Goal: Find specific page/section: Find specific page/section

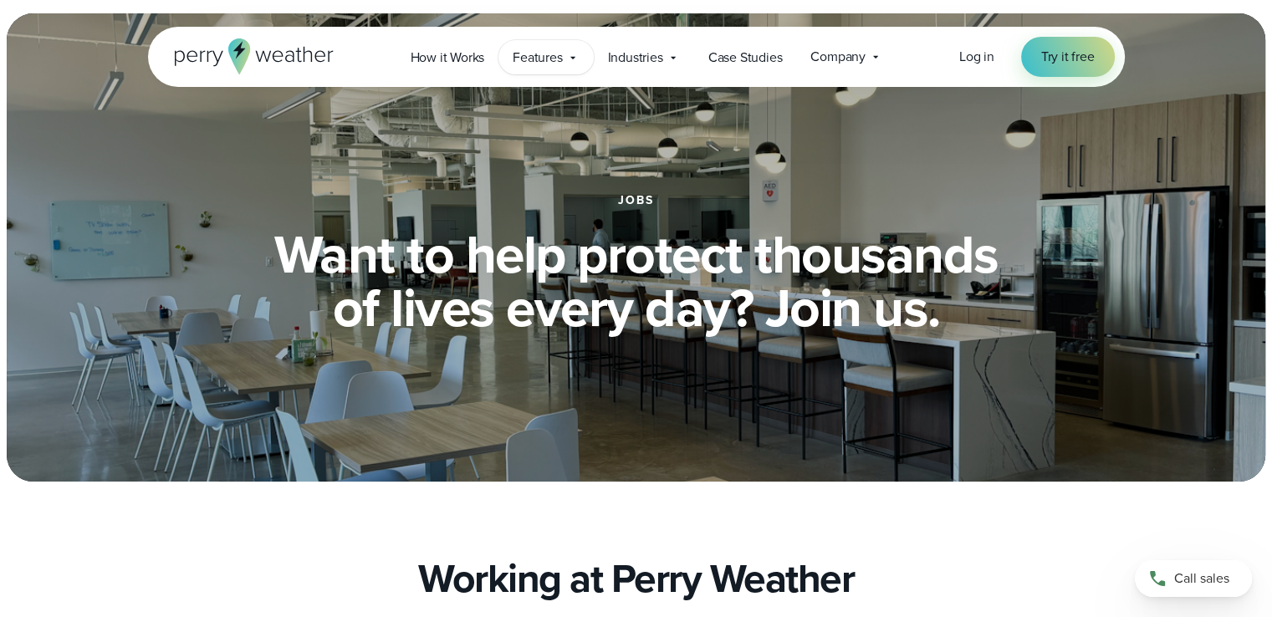
click at [575, 62] on icon at bounding box center [572, 57] width 13 height 13
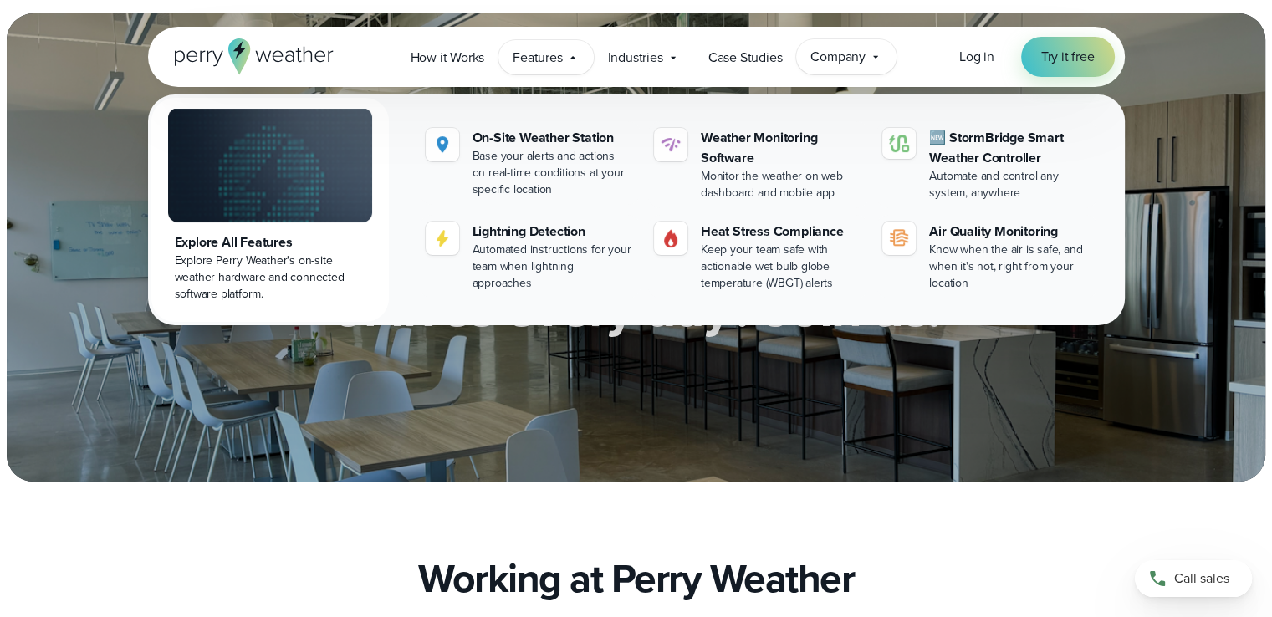
click at [850, 57] on span "Company" at bounding box center [838, 57] width 55 height 20
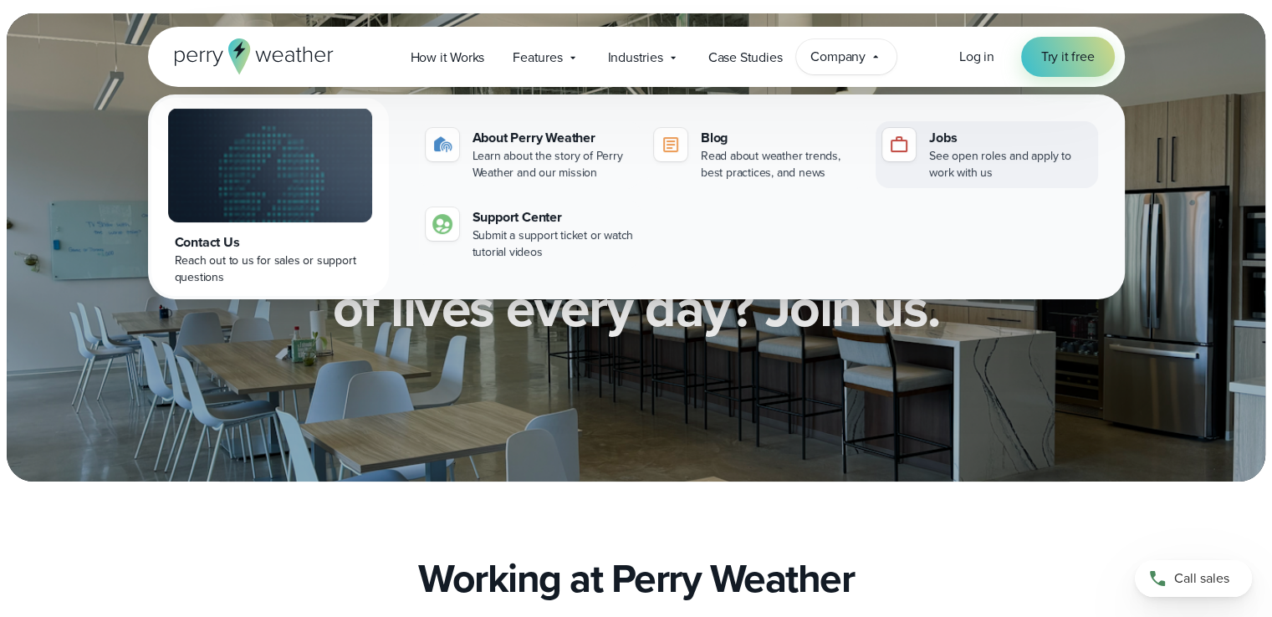
click at [988, 141] on div "Jobs" at bounding box center [1009, 138] width 161 height 20
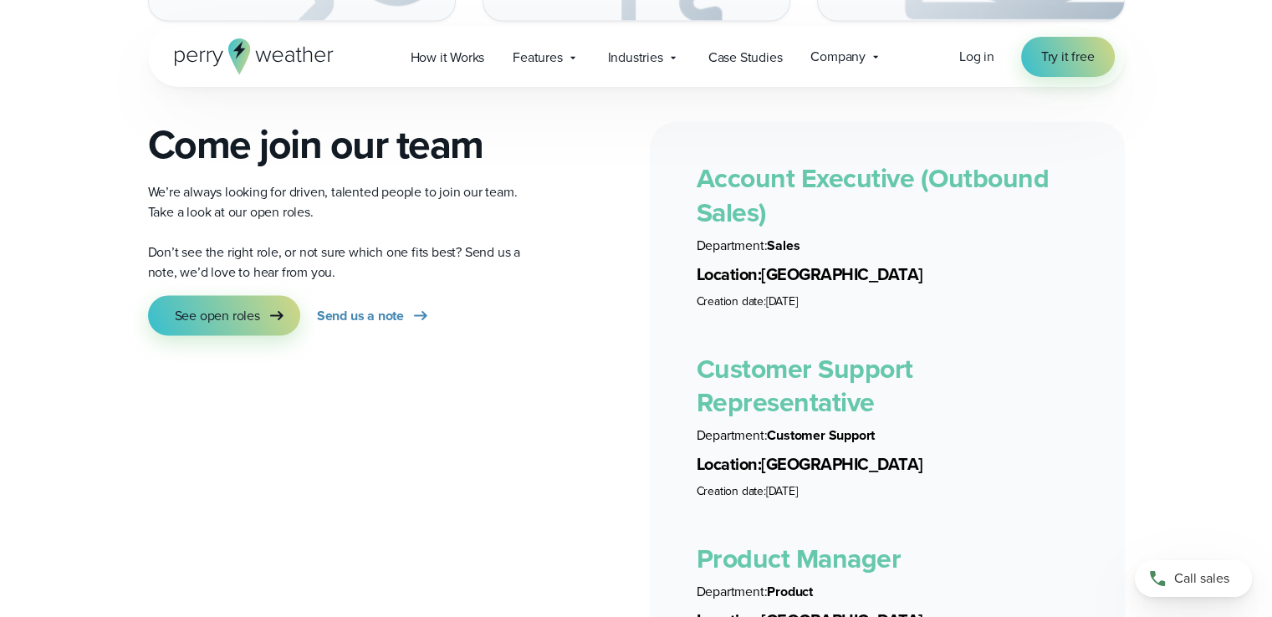
scroll to position [3011, 0]
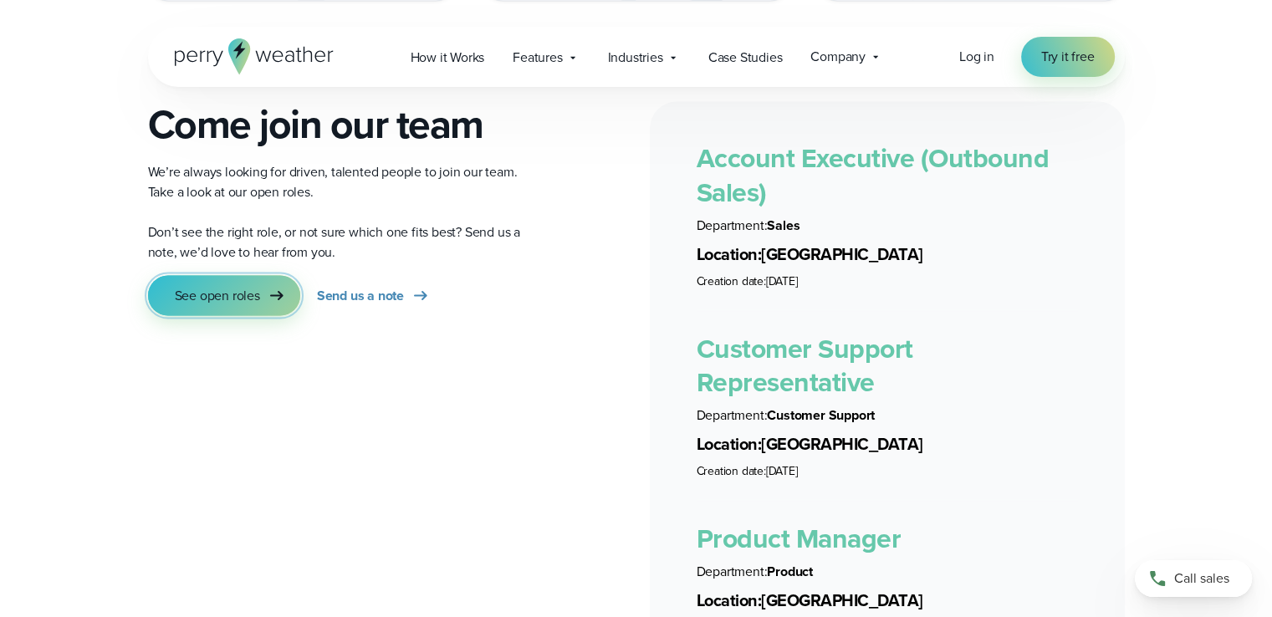
click at [240, 285] on span "See open roles" at bounding box center [217, 295] width 85 height 20
